Goal: Navigation & Orientation: Find specific page/section

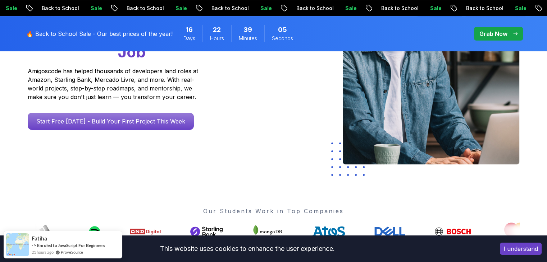
click at [79, 79] on p "Amigoscode has helped thousands of developers land roles at Amazon, Starling Ba…" at bounding box center [114, 84] width 173 height 35
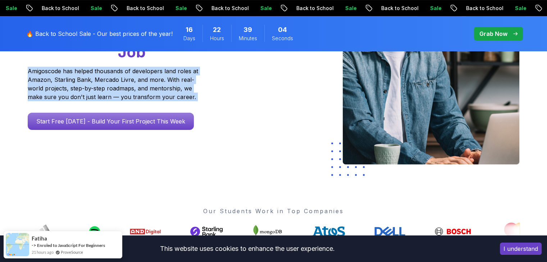
click at [79, 79] on p "Amigoscode has helped thousands of developers land roles at Amazon, Starling Ba…" at bounding box center [114, 84] width 173 height 35
click at [105, 82] on p "Amigoscode has helped thousands of developers land roles at Amazon, Starling Ba…" at bounding box center [114, 84] width 173 height 35
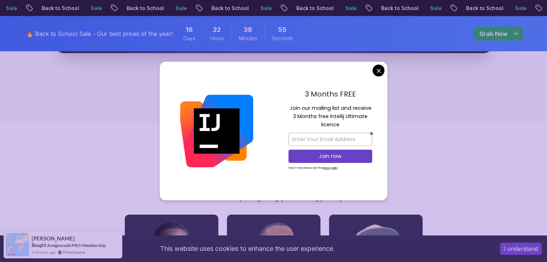
scroll to position [2516, 0]
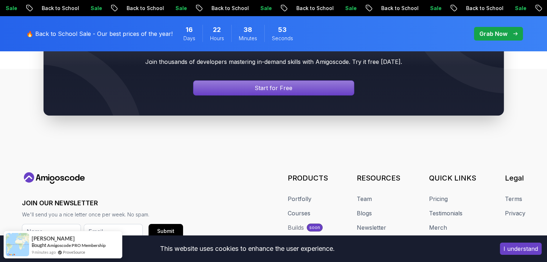
scroll to position [2799, 0]
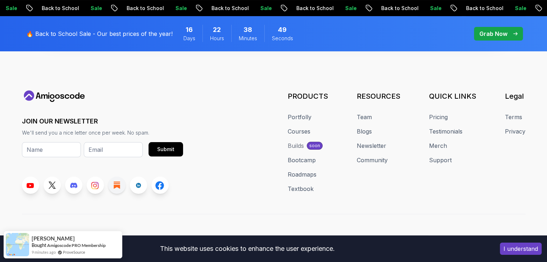
click at [117, 182] on icon at bounding box center [117, 185] width 6 height 7
click at [29, 183] on div "JOIN OUR NEWSLETTER We'll send you a nice letter once per week. No spam. Submit…" at bounding box center [273, 168] width 503 height 155
click at [33, 183] on icon at bounding box center [30, 185] width 7 height 5
